Goal: Information Seeking & Learning: Learn about a topic

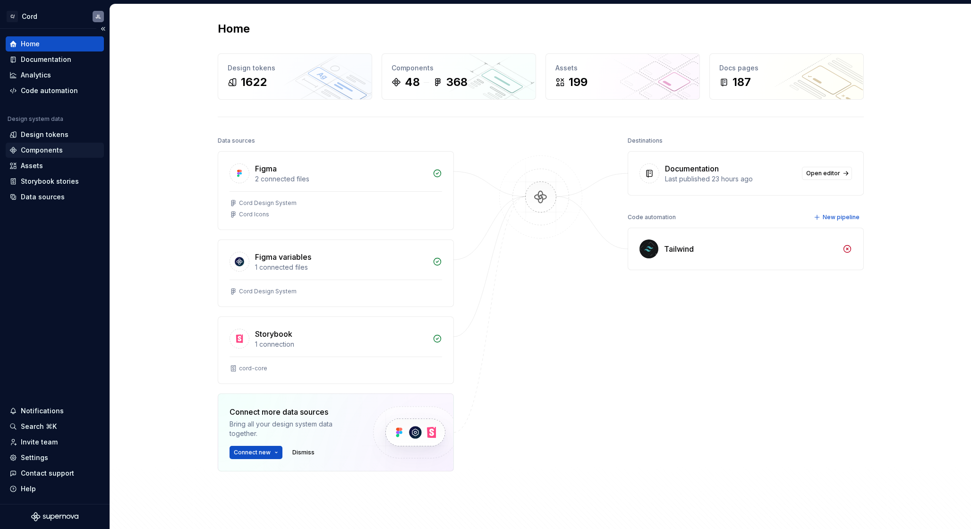
click at [33, 152] on div "Components" at bounding box center [42, 149] width 42 height 9
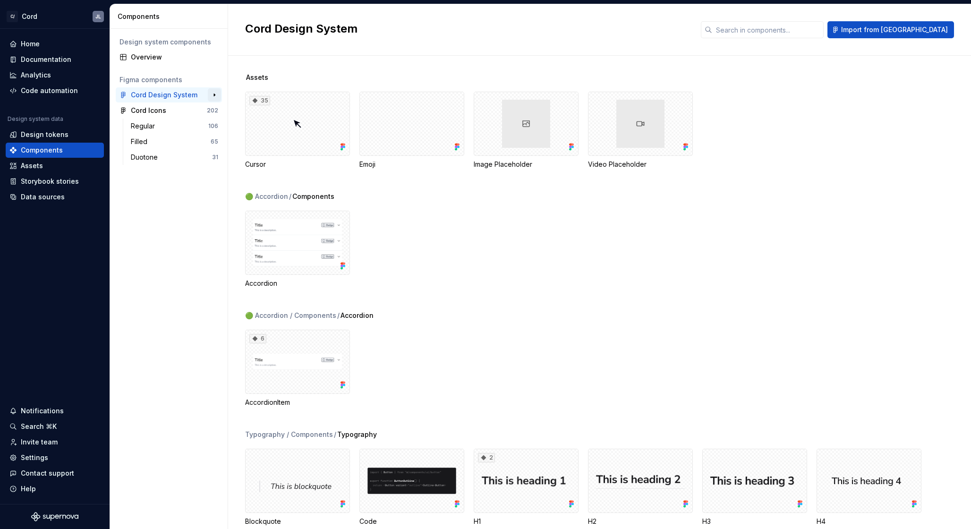
click at [216, 95] on button "button" at bounding box center [214, 94] width 13 height 13
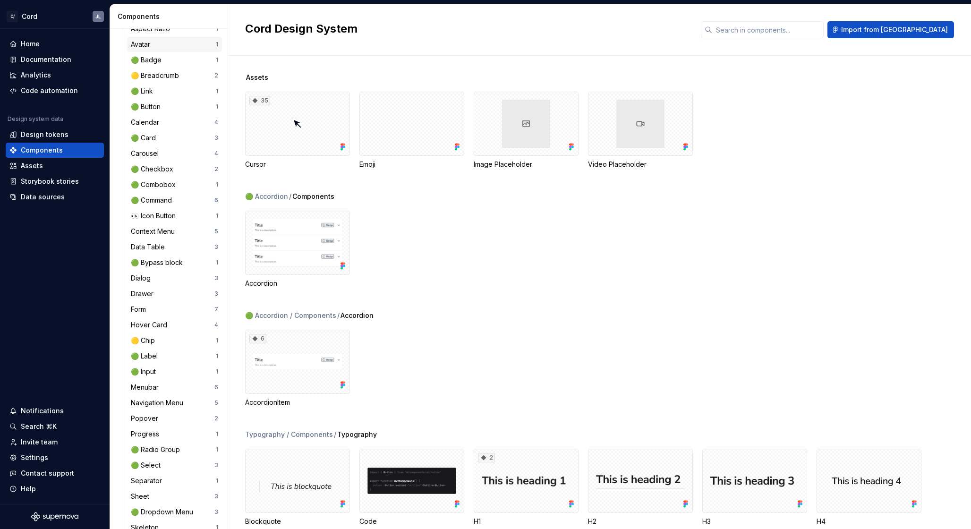
scroll to position [176, 0]
click at [164, 310] on div "Form" at bounding box center [173, 308] width 84 height 9
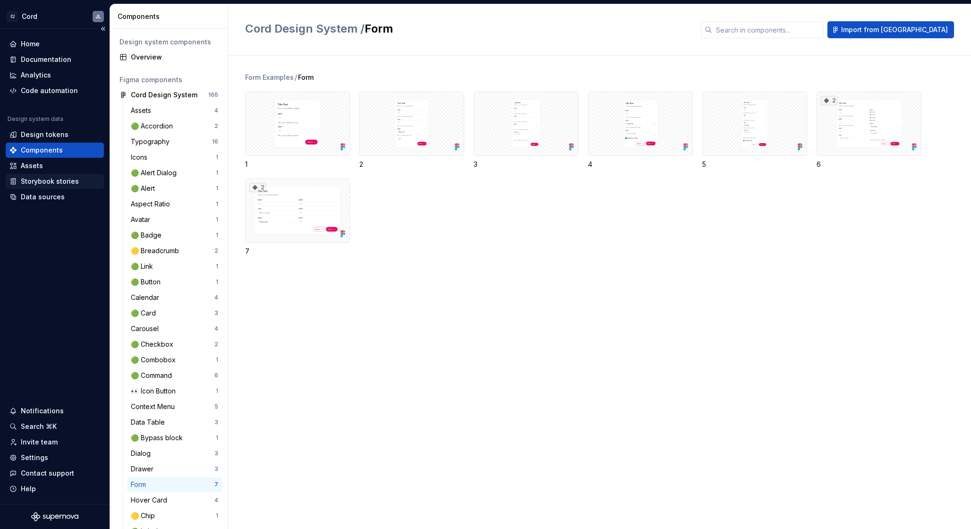
click at [39, 181] on div "Storybook stories" at bounding box center [50, 181] width 58 height 9
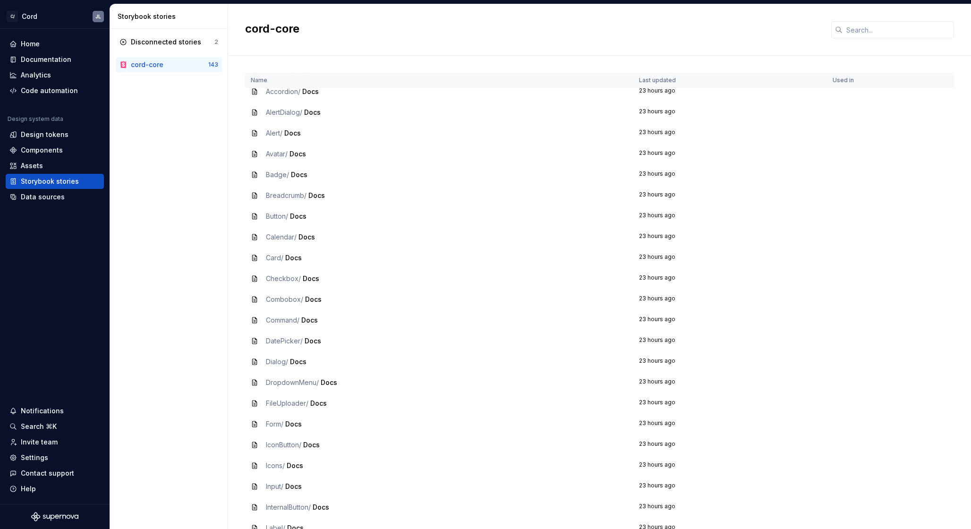
scroll to position [72, 0]
click at [299, 398] on span "FileUploader /" at bounding box center [287, 401] width 43 height 8
click at [254, 402] on icon at bounding box center [255, 402] width 8 height 8
click at [322, 401] on span "Docs" at bounding box center [318, 401] width 17 height 8
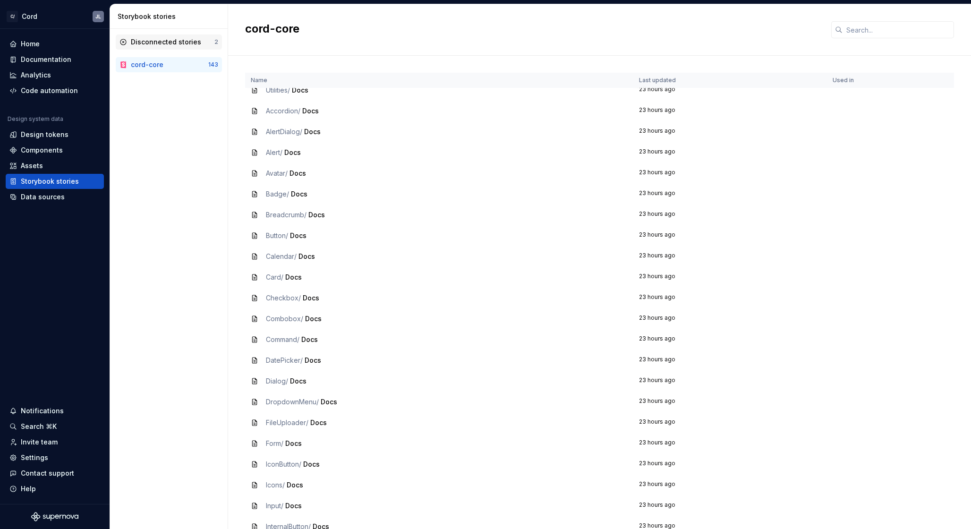
click at [173, 38] on div "Disconnected stories" at bounding box center [166, 41] width 70 height 9
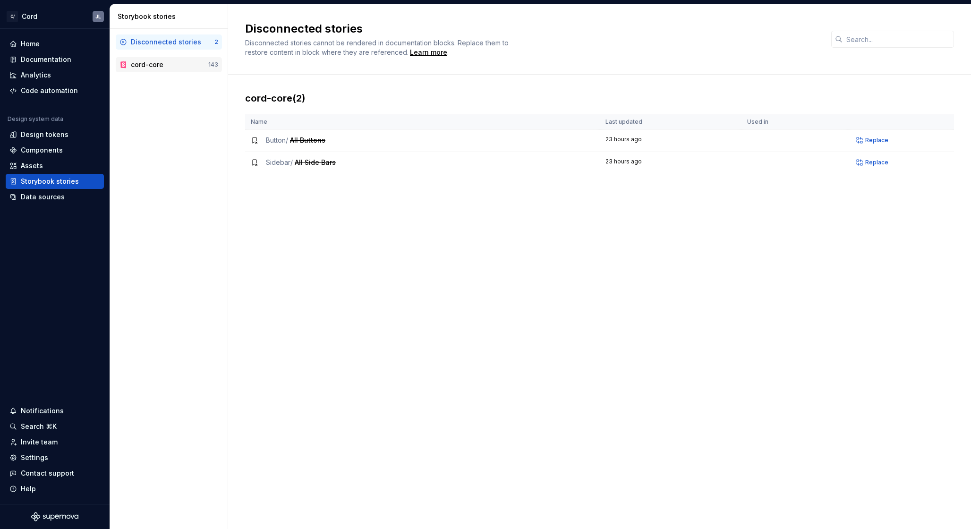
click at [168, 62] on div "cord-core" at bounding box center [169, 64] width 77 height 9
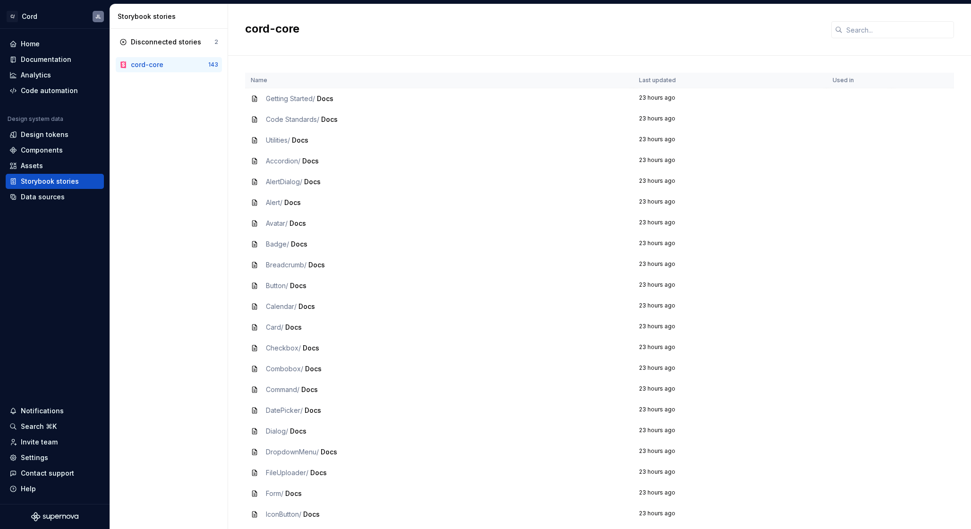
click at [320, 475] on span "Docs" at bounding box center [318, 473] width 17 height 8
click at [254, 474] on icon at bounding box center [255, 473] width 8 height 8
click at [319, 472] on span "Docs" at bounding box center [318, 473] width 17 height 8
click at [37, 149] on div "Components" at bounding box center [42, 149] width 42 height 9
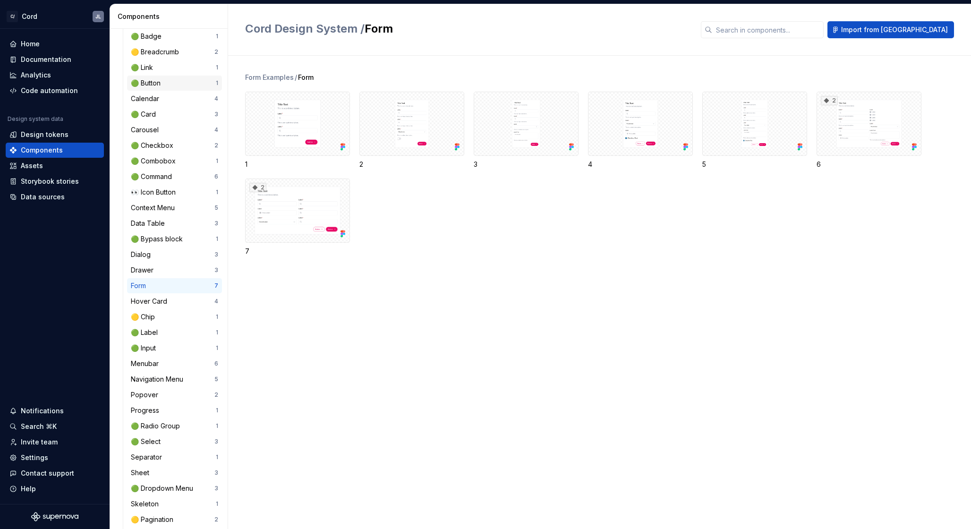
scroll to position [202, 0]
click at [58, 59] on div "Documentation" at bounding box center [46, 59] width 51 height 9
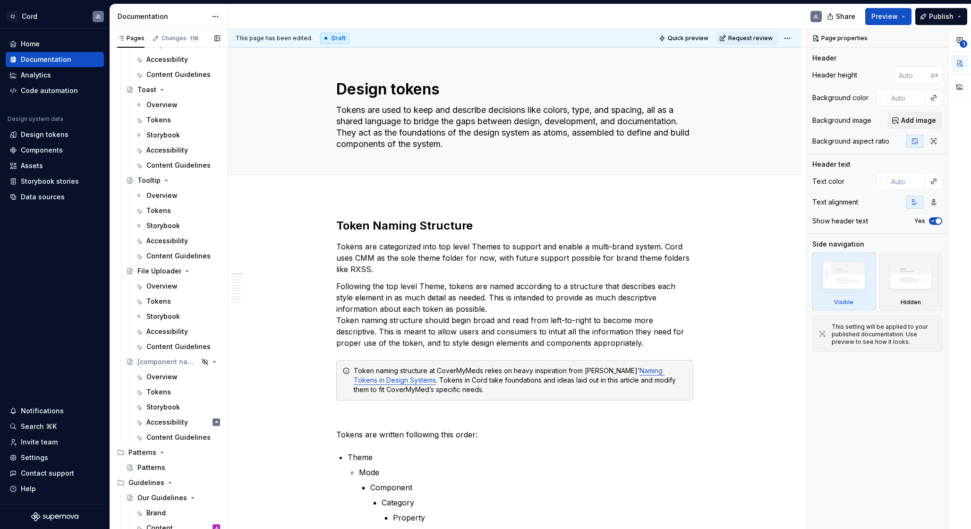
scroll to position [2918, 0]
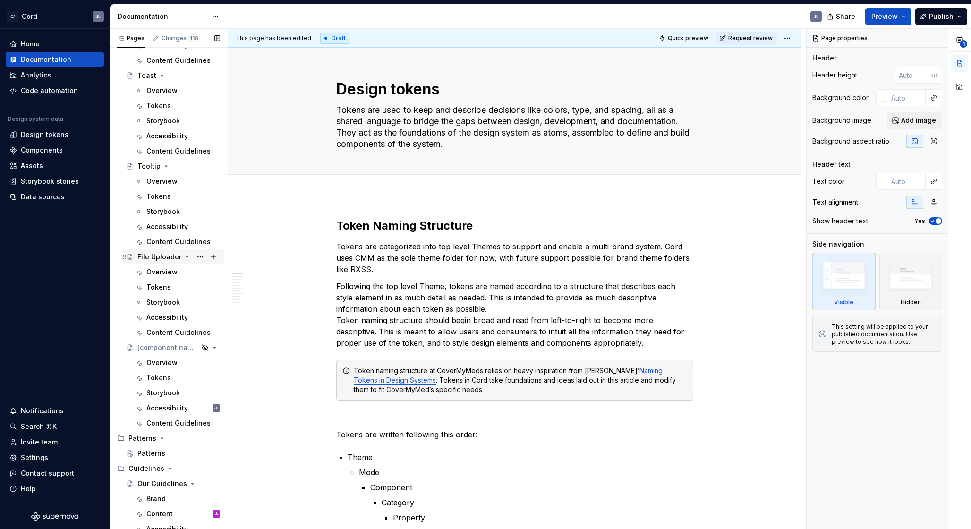
click at [158, 251] on div "File Uploader" at bounding box center [178, 256] width 83 height 13
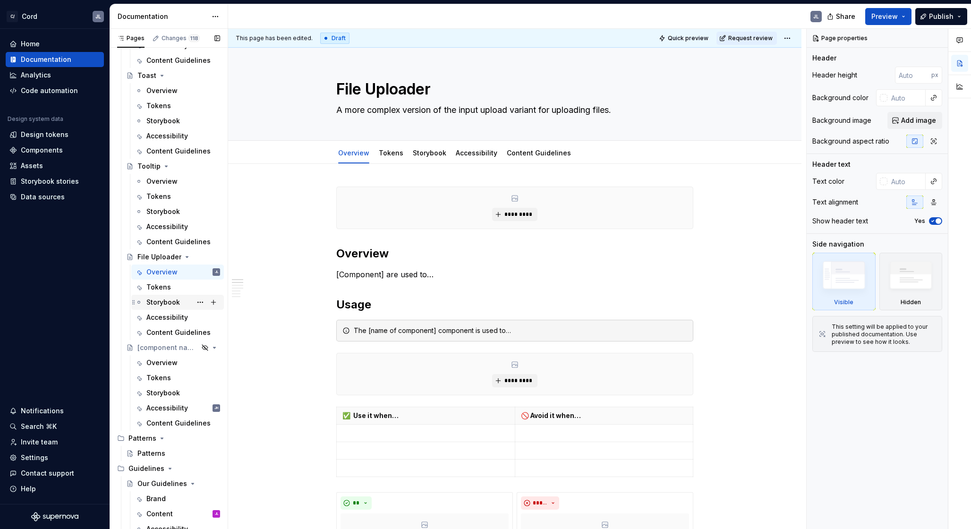
click at [160, 304] on div "Storybook" at bounding box center [163, 302] width 34 height 9
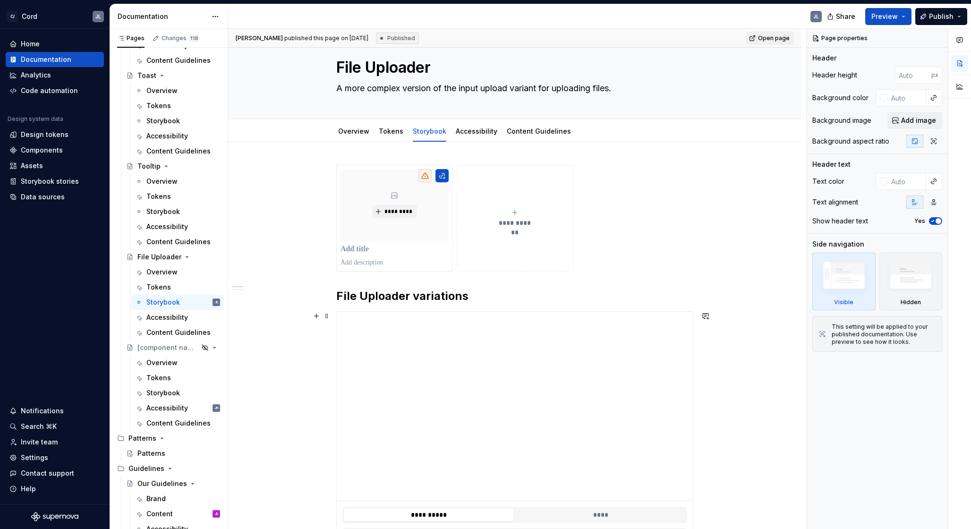
scroll to position [21, 0]
click at [771, 38] on span "Open page" at bounding box center [774, 38] width 32 height 8
type textarea "*"
